Goal: Task Accomplishment & Management: Manage account settings

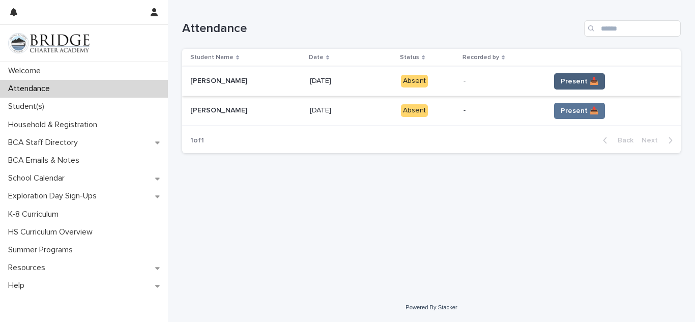
click at [580, 76] on span "Present 📥" at bounding box center [580, 81] width 38 height 10
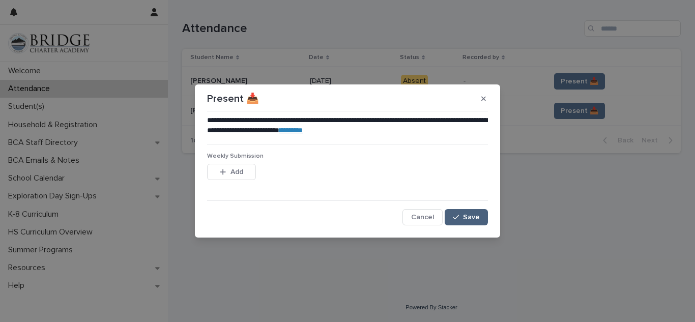
click at [480, 213] on button "Save" at bounding box center [466, 217] width 43 height 16
click at [487, 95] on button "button" at bounding box center [484, 99] width 17 height 16
click at [468, 211] on button "Save" at bounding box center [466, 217] width 43 height 16
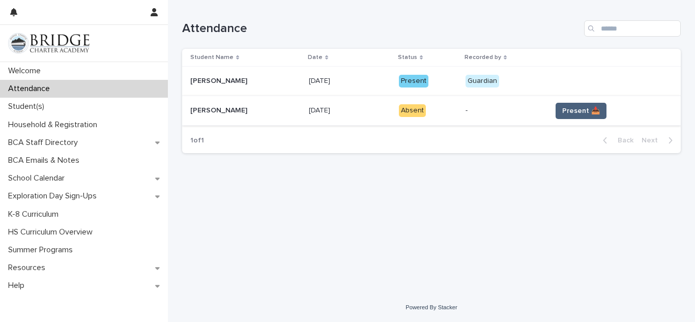
click at [556, 113] on button "Present 📥" at bounding box center [581, 111] width 51 height 16
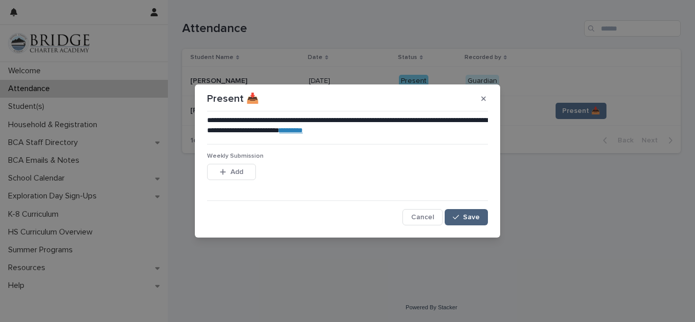
click at [469, 217] on span "Save" at bounding box center [471, 217] width 17 height 7
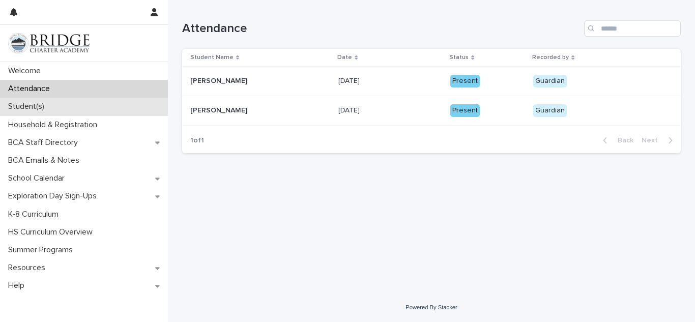
click at [36, 111] on p "Student(s)" at bounding box center [28, 107] width 48 height 10
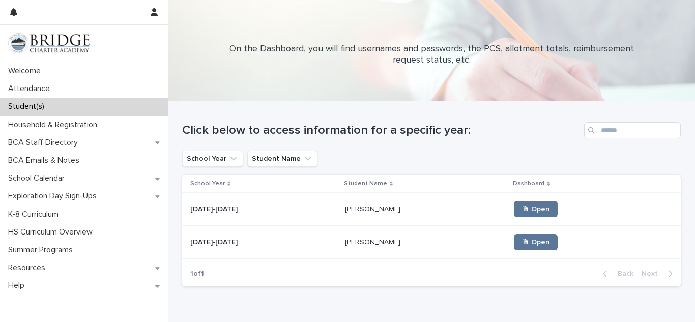
click at [345, 211] on p "[PERSON_NAME]" at bounding box center [374, 208] width 58 height 11
